Goal: Task Accomplishment & Management: Use online tool/utility

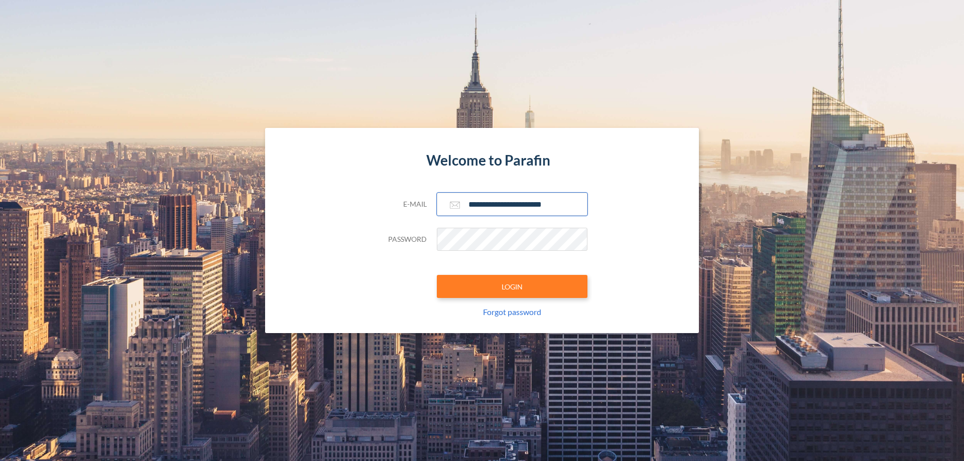
type input "**********"
click at [512, 287] on button "LOGIN" at bounding box center [512, 286] width 151 height 23
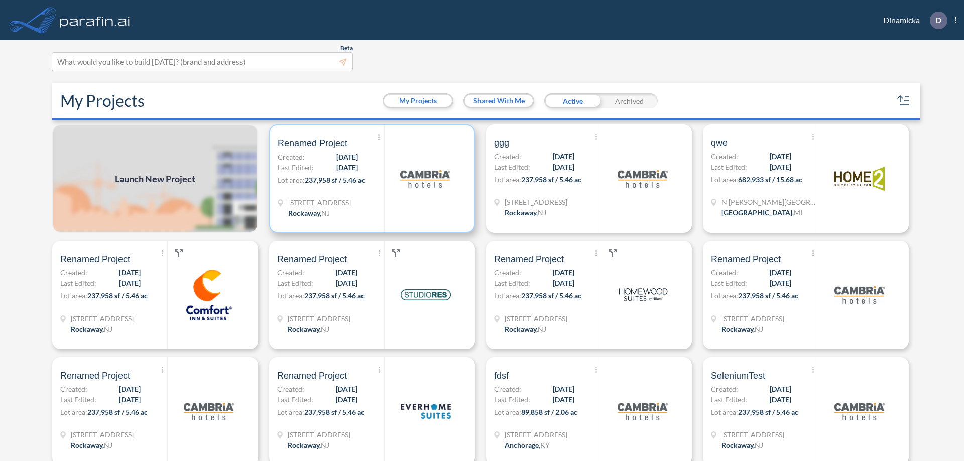
scroll to position [3, 0]
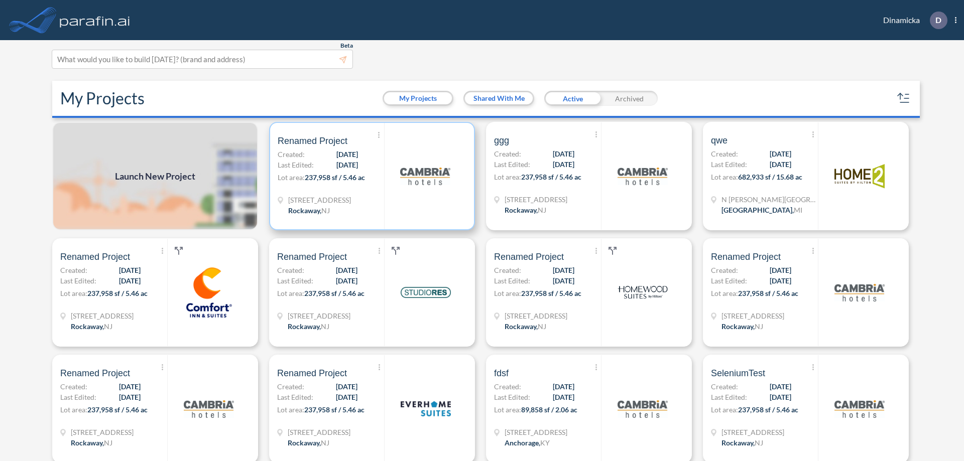
click at [370, 176] on p "Lot area: 237,958 sf / 5.46 ac" at bounding box center [331, 179] width 106 height 15
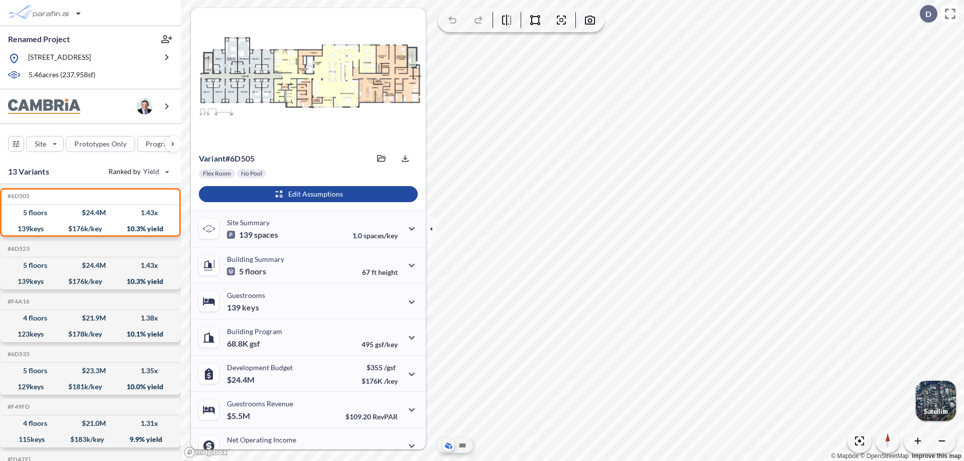
scroll to position [51, 0]
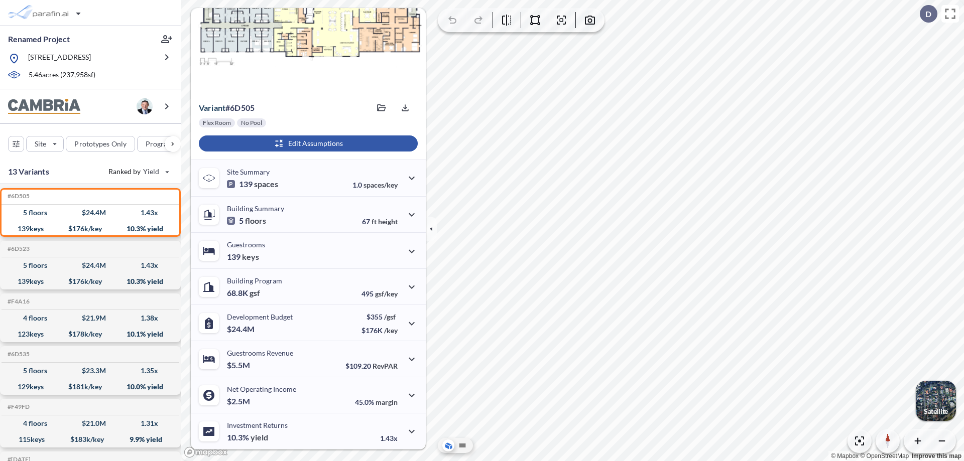
click at [307, 144] on div "button" at bounding box center [308, 144] width 219 height 16
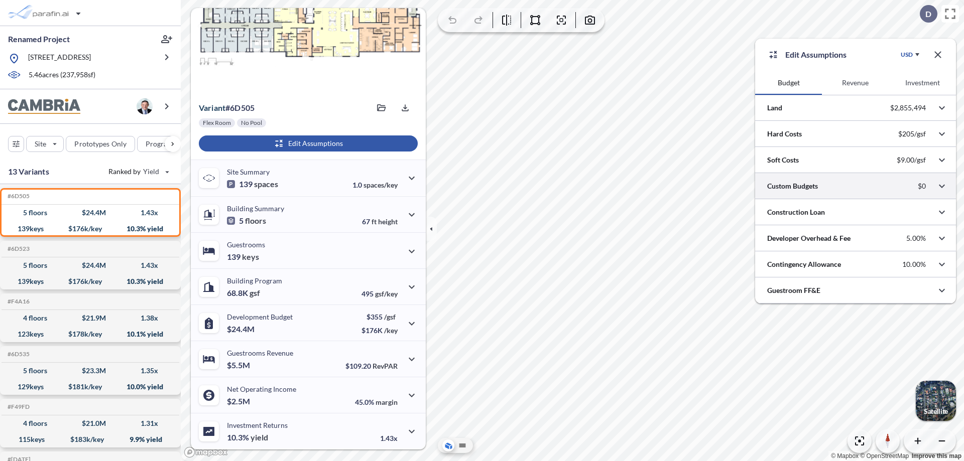
click at [855, 186] on div at bounding box center [855, 186] width 201 height 26
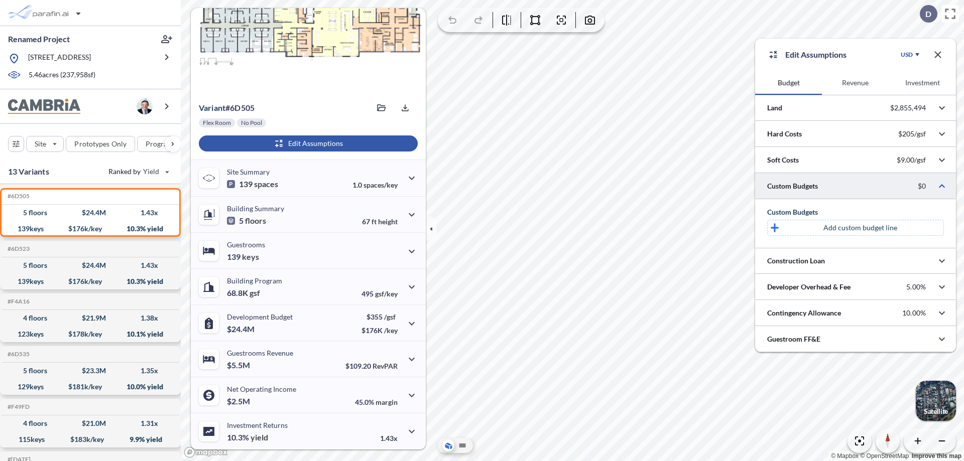
click at [860, 228] on p "Add custom budget line" at bounding box center [860, 228] width 74 height 10
